Goal: Task Accomplishment & Management: Complete application form

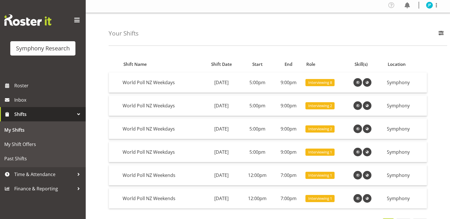
scroll to position [2, 0]
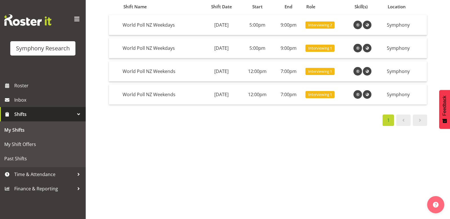
scroll to position [61, 0]
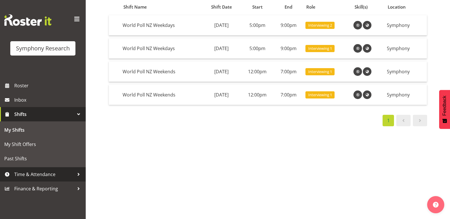
click at [42, 170] on span "Time & Attendance" at bounding box center [44, 174] width 60 height 9
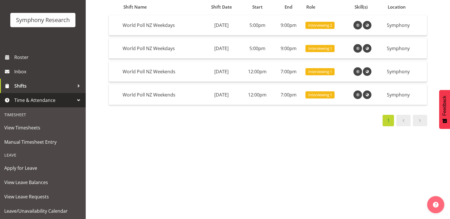
scroll to position [43, 0]
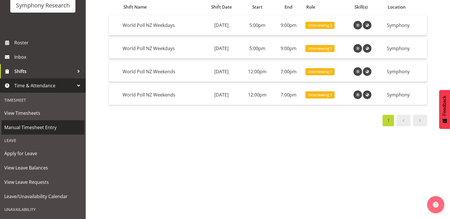
click at [44, 128] on span "Manual Timesheet Entry" at bounding box center [42, 127] width 77 height 9
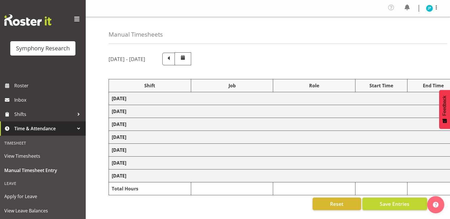
select select "41604"
select select "10527"
select select "47"
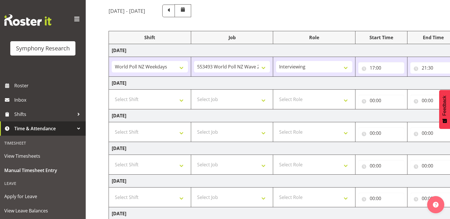
scroll to position [48, 0]
click at [185, 102] on select "Select Shift !!Weekend Residential (Roster IT Shift Label) *Business 9/10am ~ 4…" at bounding box center [150, 99] width 76 height 11
select select "41604"
click at [112, 94] on select "Select Shift !!Weekend Residential (Roster IT Shift Label) *Business 9/10am ~ 4…" at bounding box center [150, 99] width 76 height 11
click at [259, 99] on select "Select Job 550060 IF Admin 553492 World Poll Aus Wave 2 Main 2025 553493 World …" at bounding box center [232, 99] width 76 height 11
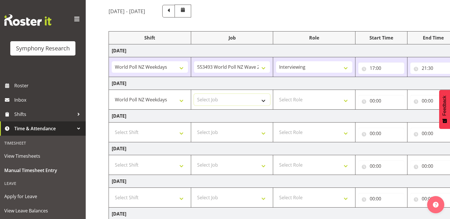
select select "10527"
click at [194, 94] on select "Select Job 550060 IF Admin 553492 World Poll Aus Wave 2 Main 2025 553493 World …" at bounding box center [232, 99] width 76 height 11
click at [322, 103] on select "Select Role Briefing Interviewing" at bounding box center [314, 99] width 76 height 11
select select "47"
click at [276, 94] on select "Select Role Briefing Interviewing" at bounding box center [314, 99] width 76 height 11
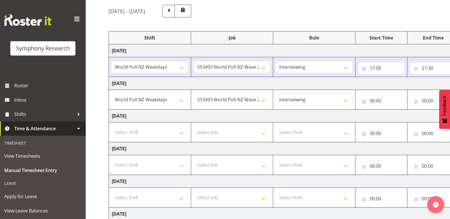
scroll to position [0, 59]
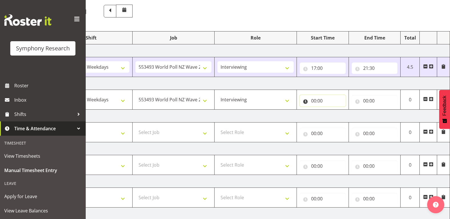
click at [329, 99] on input "00:00" at bounding box center [323, 100] width 46 height 11
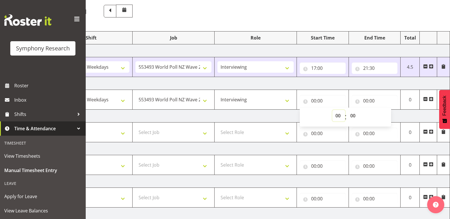
click at [337, 112] on select "00 01 02 03 04 05 06 07 08 09 10 11 12 13 14 15 16 17 18 19 20 21 22 23" at bounding box center [339, 115] width 13 height 11
select select "17"
click at [333, 110] on select "00 01 02 03 04 05 06 07 08 09 10 11 12 13 14 15 16 17 18 19 20 21 22 23" at bounding box center [339, 115] width 13 height 11
type input "17:00"
click at [367, 102] on input "00:00" at bounding box center [375, 100] width 46 height 11
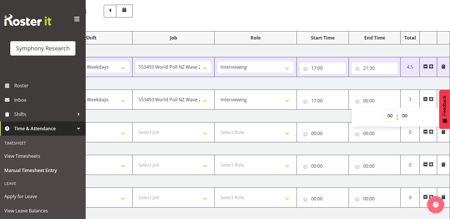
click at [393, 116] on select "00 01 02 03 04 05 06 07 08 09 10 11 12 13 14 15 16 17 18 19 20 21 22 23" at bounding box center [391, 115] width 13 height 11
select select "21"
click at [385, 110] on select "00 01 02 03 04 05 06 07 08 09 10 11 12 13 14 15 16 17 18 19 20 21 22 23" at bounding box center [391, 115] width 13 height 11
type input "21:00"
click at [279, 117] on td "Wednesday 3rd September 2025" at bounding box center [250, 116] width 400 height 13
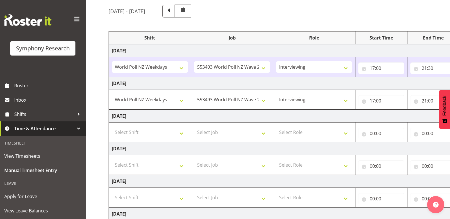
scroll to position [0, 1]
click at [174, 130] on select "Select Shift !!Weekend Residential (Roster IT Shift Label) *Business 9/10am ~ 4…" at bounding box center [149, 131] width 76 height 11
select select "41604"
click at [111, 126] on select "Select Shift !!Weekend Residential (Roster IT Shift Label) *Business 9/10am ~ 4…" at bounding box center [149, 131] width 76 height 11
click at [253, 138] on select "Select Job 550060 IF Admin 553492 World Poll Aus Wave 2 Main 2025 553493 World …" at bounding box center [231, 131] width 76 height 11
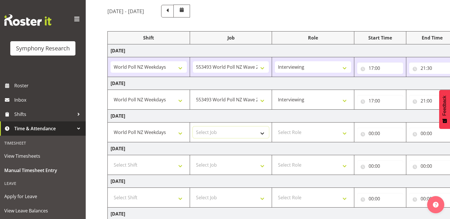
select select "10527"
click at [193, 126] on select "Select Job 550060 IF Admin 553492 World Poll Aus Wave 2 Main 2025 553493 World …" at bounding box center [231, 131] width 76 height 11
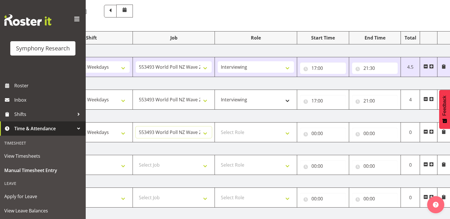
scroll to position [0, 58]
click at [290, 134] on select "Select Role Briefing Interviewing" at bounding box center [257, 131] width 76 height 11
select select "47"
click at [219, 126] on select "Select Role Briefing Interviewing" at bounding box center [257, 131] width 76 height 11
click at [317, 134] on input "00:00" at bounding box center [324, 133] width 46 height 11
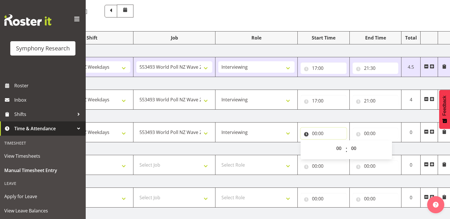
scroll to position [0, 59]
click at [341, 147] on select "00 01 02 03 04 05 06 07 08 09 10 11 12 13 14 15 16 17 18 19 20 21 22 23" at bounding box center [339, 147] width 13 height 11
select select "17"
click at [333, 142] on select "00 01 02 03 04 05 06 07 08 09 10 11 12 13 14 15 16 17 18 19 20 21 22 23" at bounding box center [339, 147] width 13 height 11
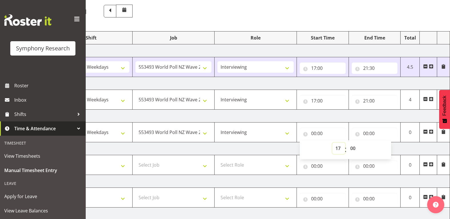
type input "17:00"
click at [380, 134] on input "00:00" at bounding box center [375, 133] width 46 height 11
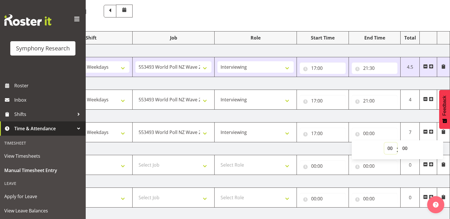
click at [392, 146] on select "00 01 02 03 04 05 06 07 08 09 10 11 12 13 14 15 16 17 18 19 20 21 22 23" at bounding box center [391, 147] width 13 height 11
select select "21"
click at [385, 142] on select "00 01 02 03 04 05 06 07 08 09 10 11 12 13 14 15 16 17 18 19 20 21 22 23" at bounding box center [391, 147] width 13 height 11
type input "21:00"
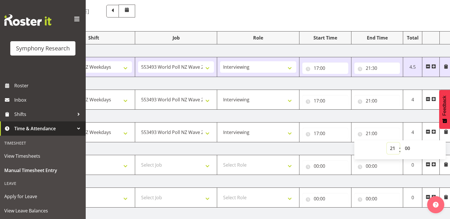
scroll to position [0, 56]
click at [335, 144] on td "Thursday 4th September 2025" at bounding box center [253, 148] width 400 height 13
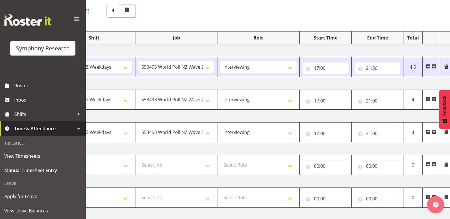
click at [302, 145] on td "Thursday 4th September 2025" at bounding box center [253, 148] width 400 height 13
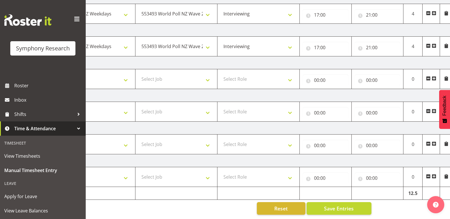
scroll to position [136, 0]
click at [350, 205] on span "Save Entries" at bounding box center [339, 208] width 30 height 7
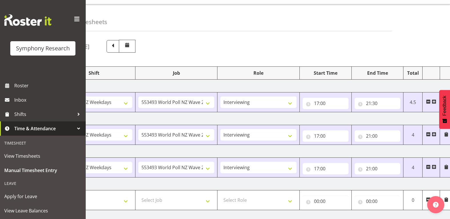
scroll to position [13, 0]
